Goal: Task Accomplishment & Management: Manage account settings

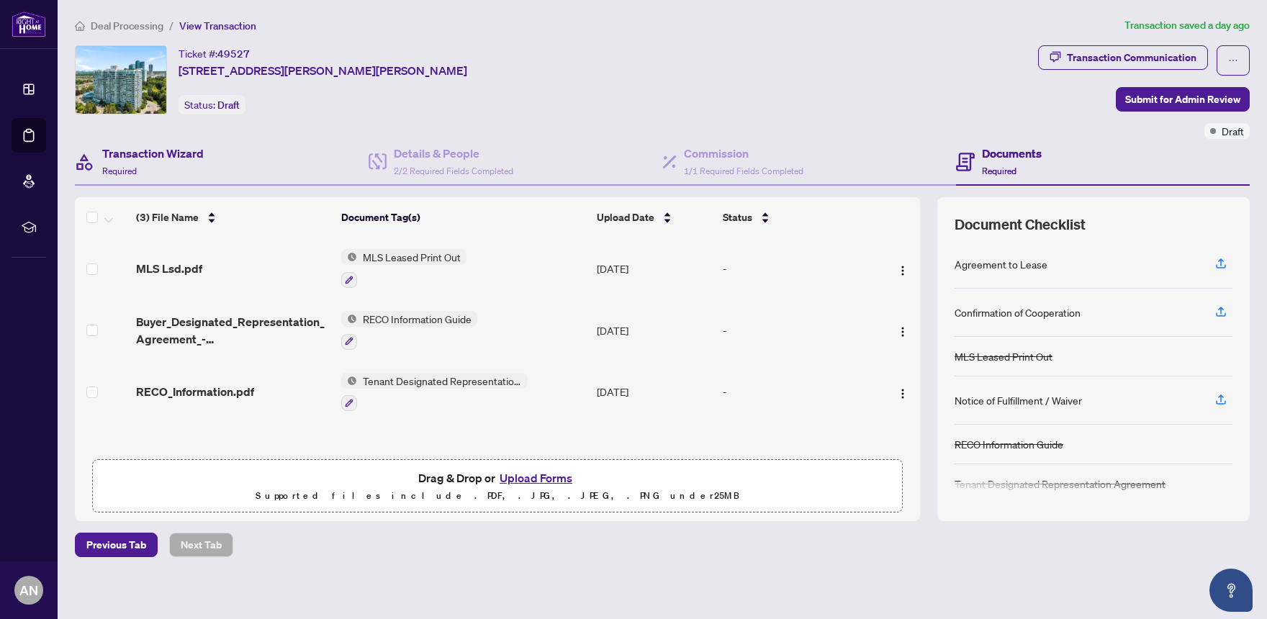
scroll to position [4, 0]
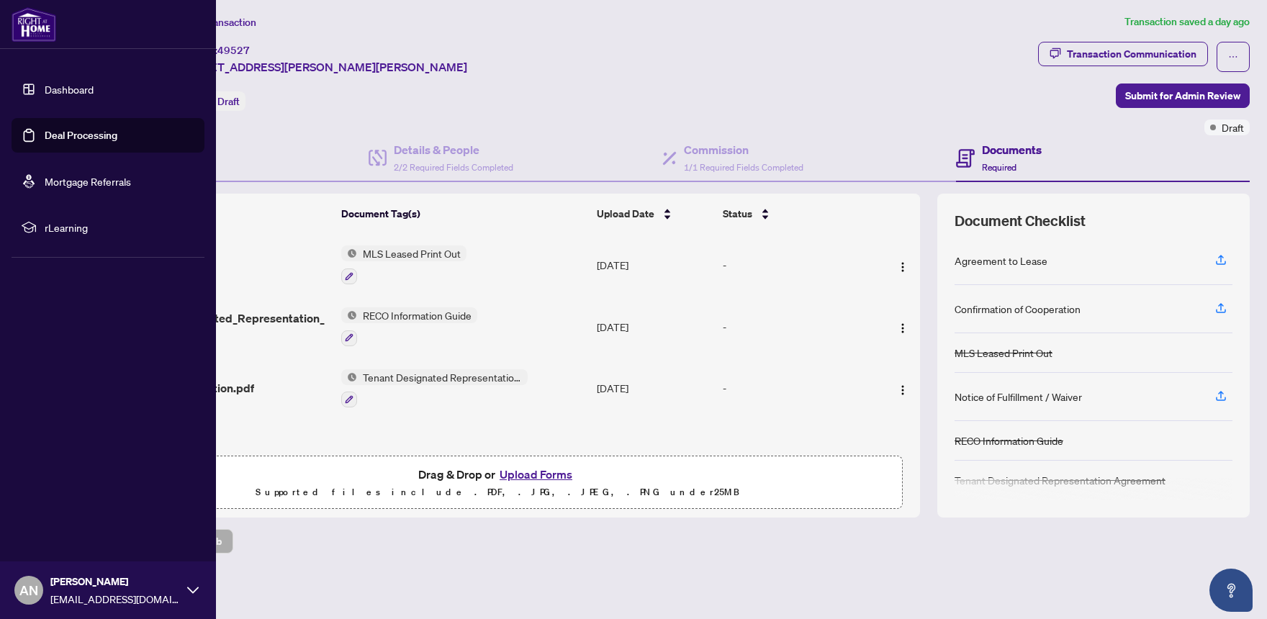
click at [59, 89] on link "Dashboard" at bounding box center [69, 89] width 49 height 13
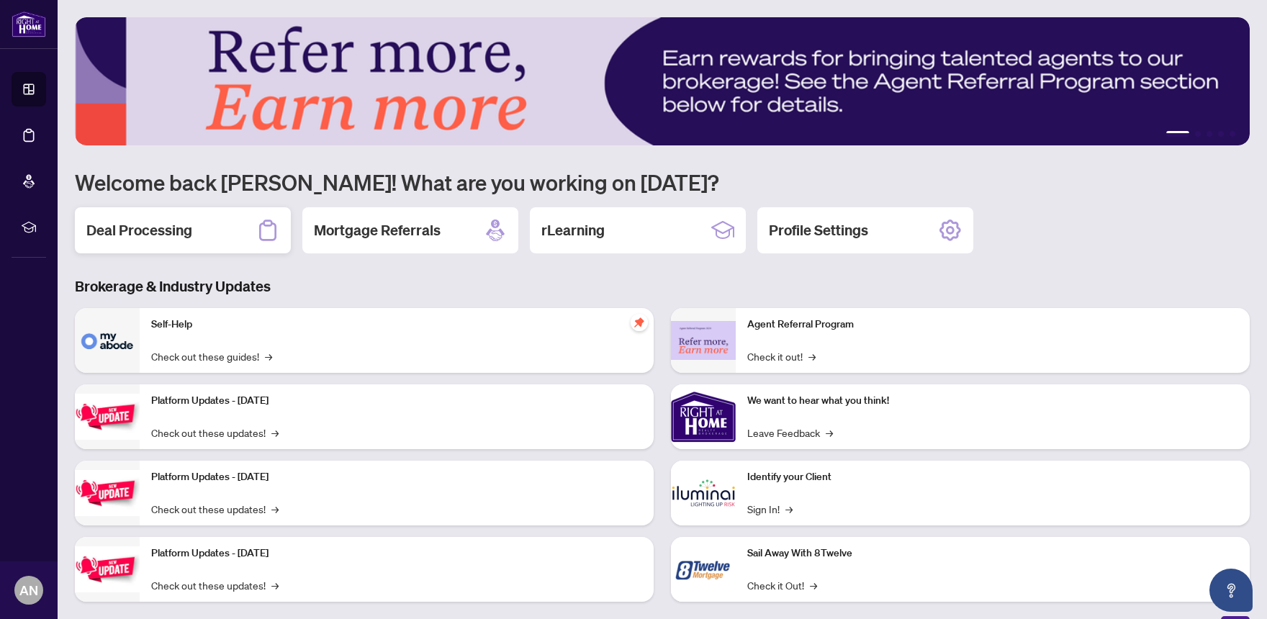
click at [169, 237] on h2 "Deal Processing" at bounding box center [139, 230] width 106 height 20
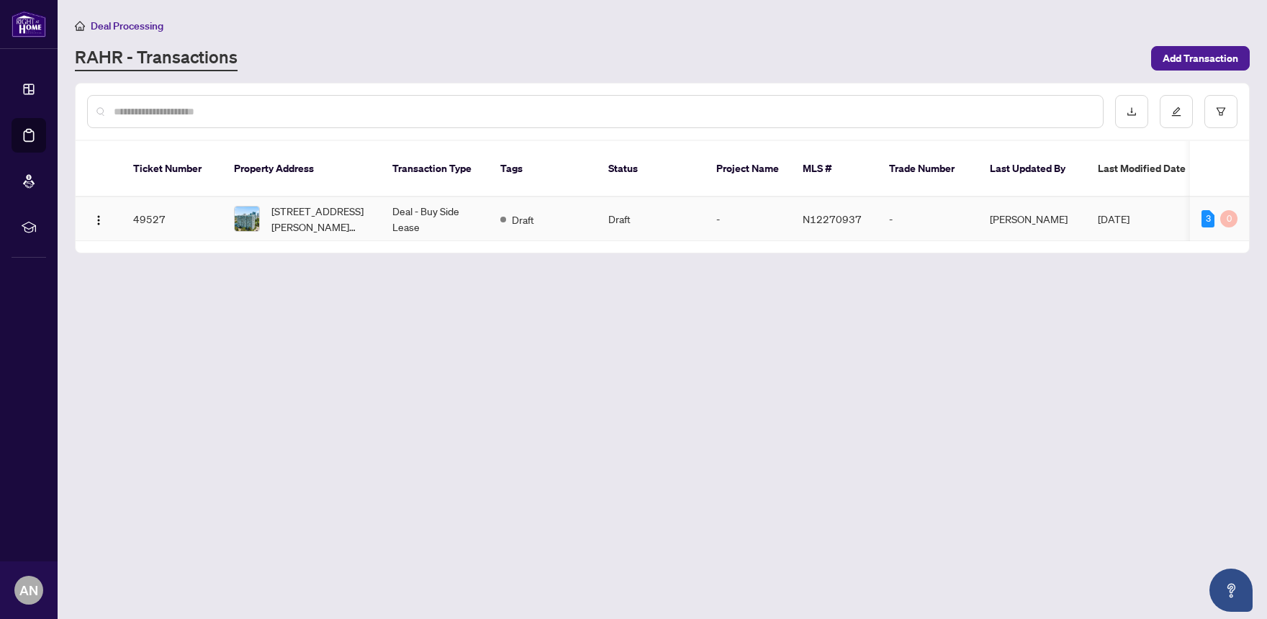
click at [279, 203] on span "[STREET_ADDRESS][PERSON_NAME][PERSON_NAME]" at bounding box center [320, 219] width 98 height 32
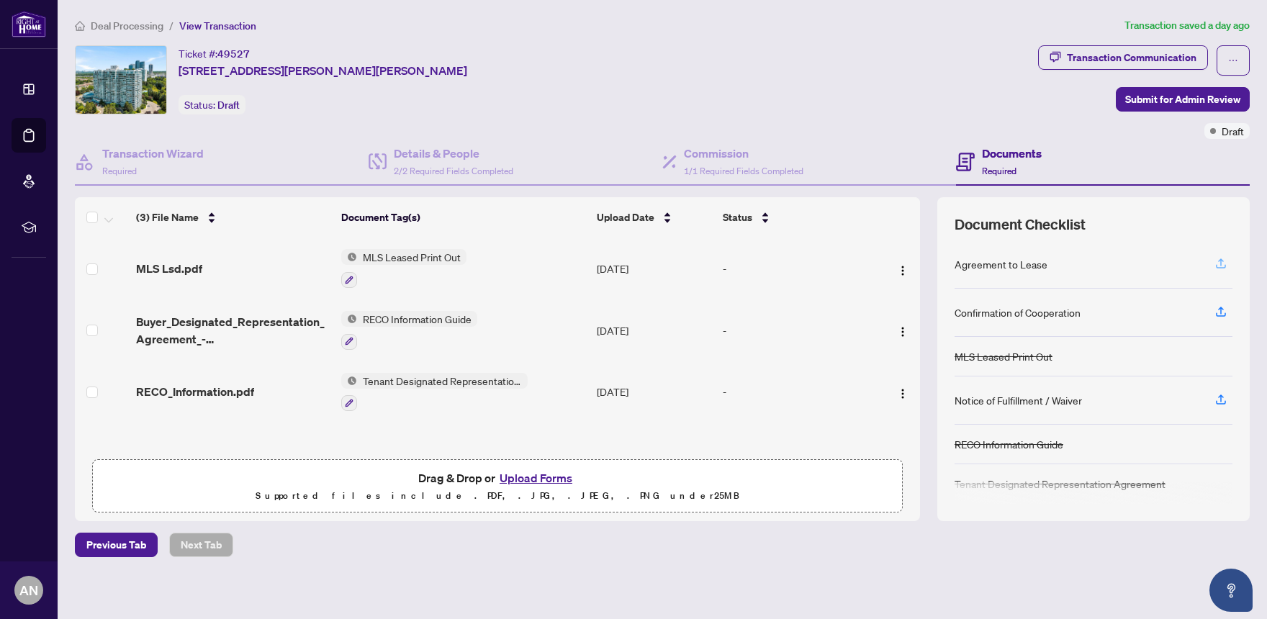
click at [1218, 261] on icon "button" at bounding box center [1221, 263] width 13 height 13
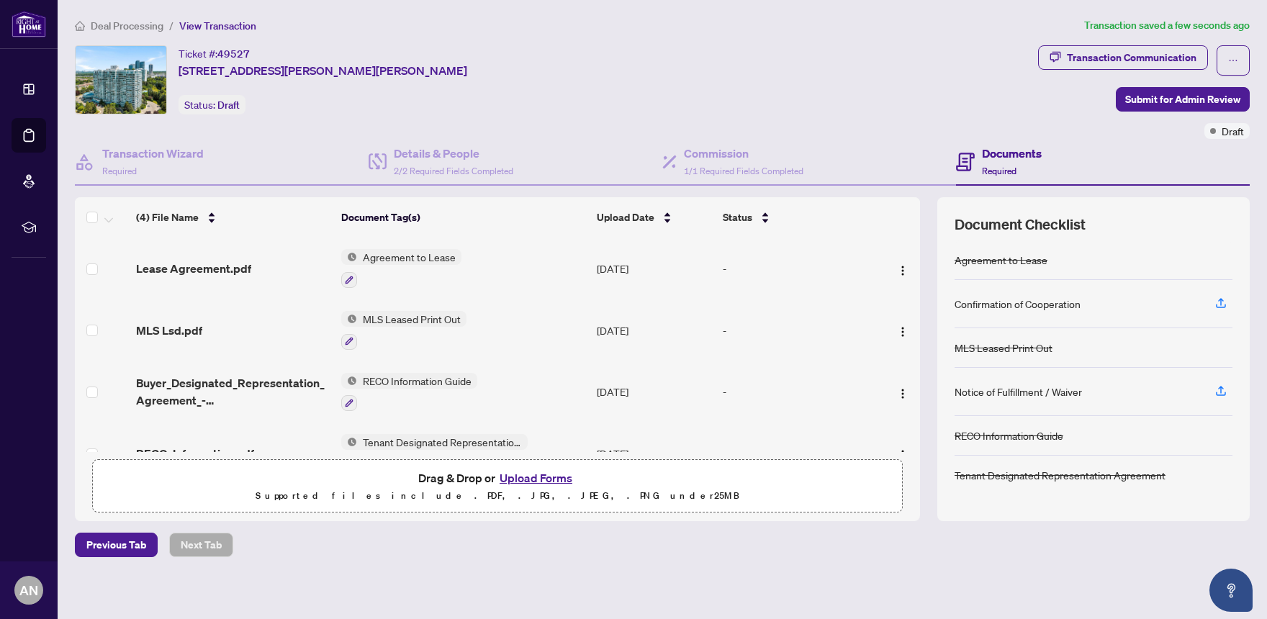
scroll to position [4, 0]
